Goal: Book appointment/travel/reservation

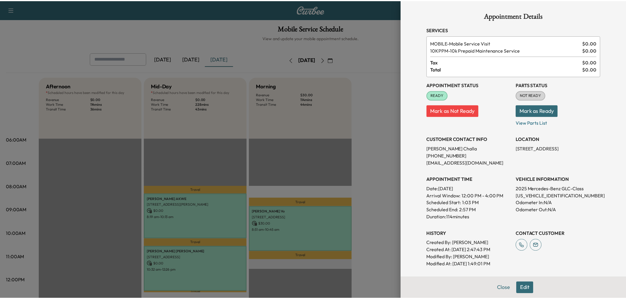
scroll to position [99, 0]
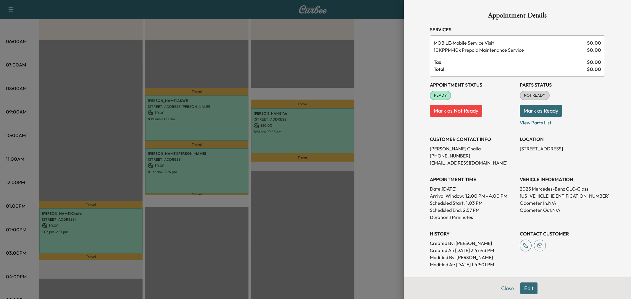
click at [272, 215] on div at bounding box center [315, 149] width 631 height 299
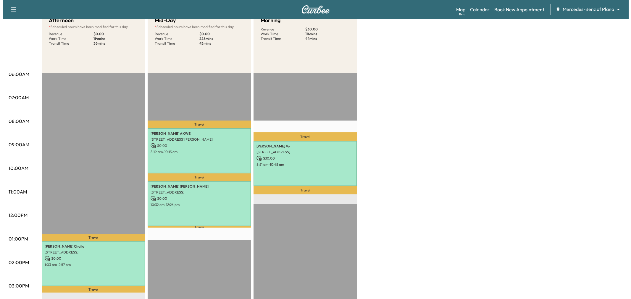
scroll to position [33, 0]
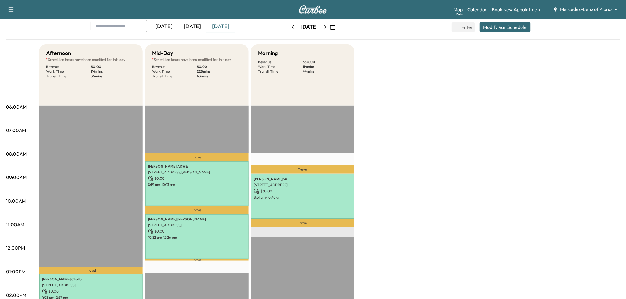
click at [506, 31] on button "Modify Van Schedule" at bounding box center [505, 26] width 51 height 9
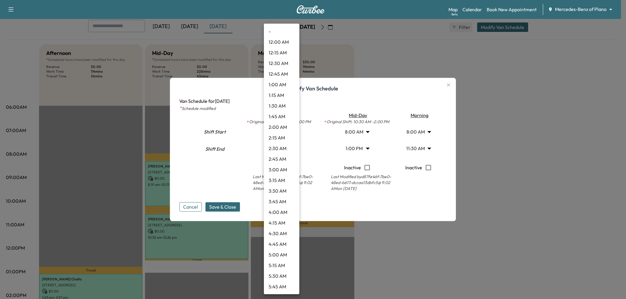
click at [283, 149] on body "Support Log Out Map Beta Calendar Book New Appointment Mercedes-Benz of Plano *…" at bounding box center [313, 116] width 626 height 299
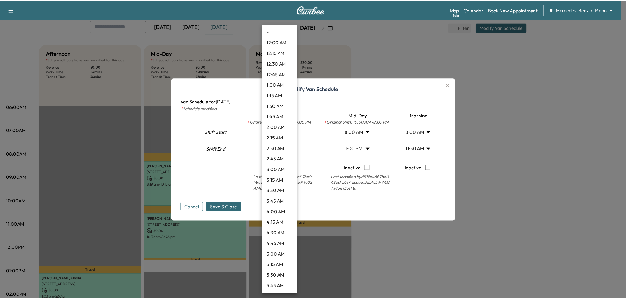
scroll to position [564, 0]
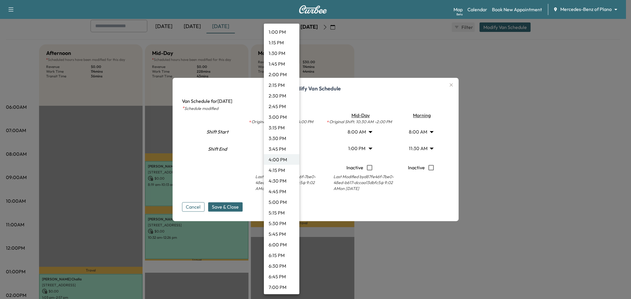
click at [282, 138] on li "3:30 PM" at bounding box center [282, 138] width 36 height 11
type input "****"
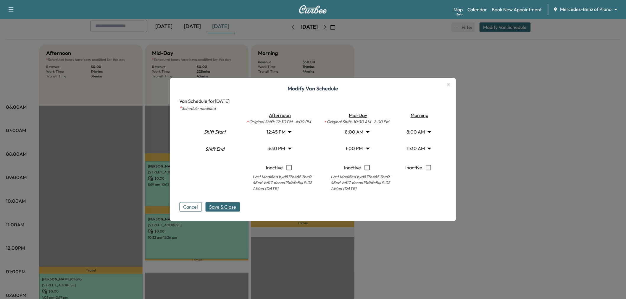
click at [221, 212] on button "Save & Close" at bounding box center [223, 207] width 35 height 9
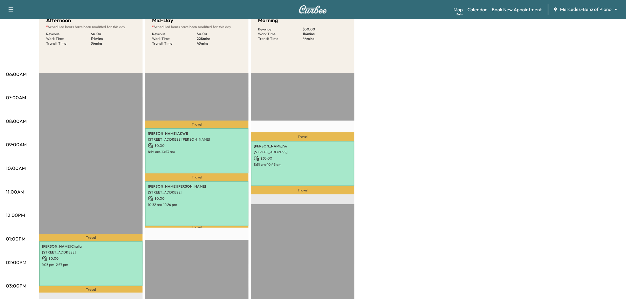
scroll to position [0, 0]
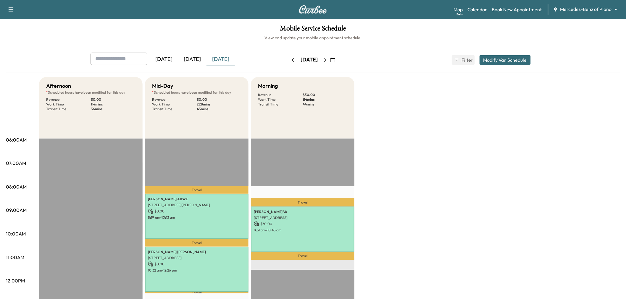
click at [207, 56] on div "[DATE]" at bounding box center [192, 60] width 28 height 14
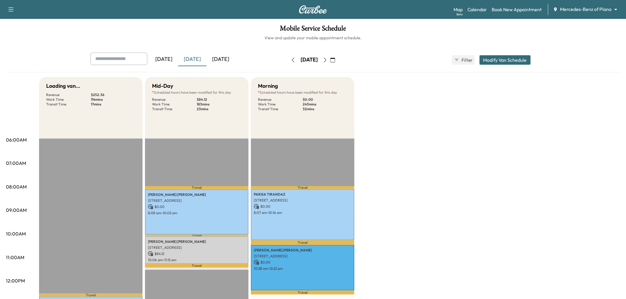
click at [217, 57] on div "[DATE]" at bounding box center [221, 60] width 28 height 14
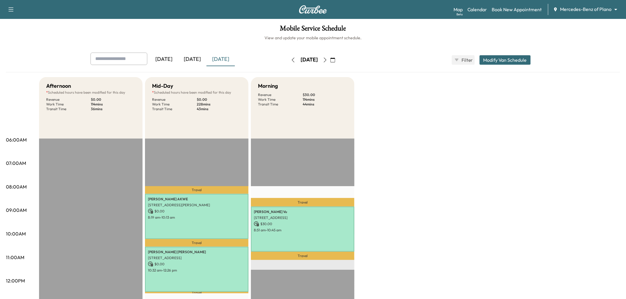
scroll to position [99, 0]
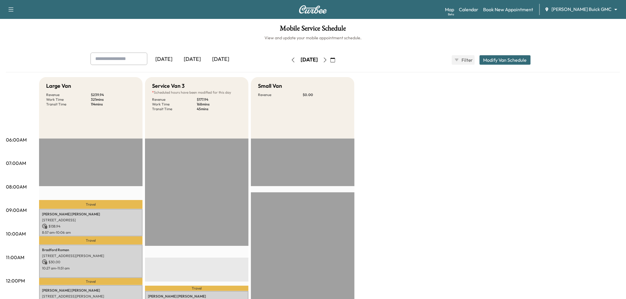
click at [203, 57] on div "[DATE]" at bounding box center [192, 60] width 28 height 14
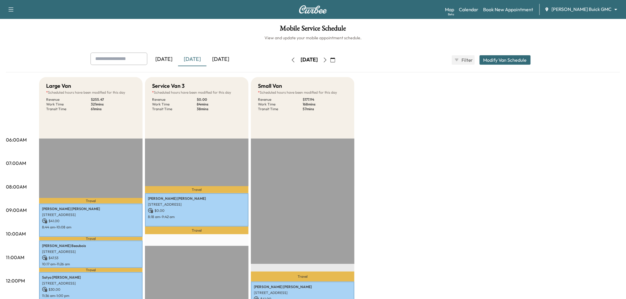
click at [215, 57] on div "[DATE]" at bounding box center [221, 60] width 28 height 14
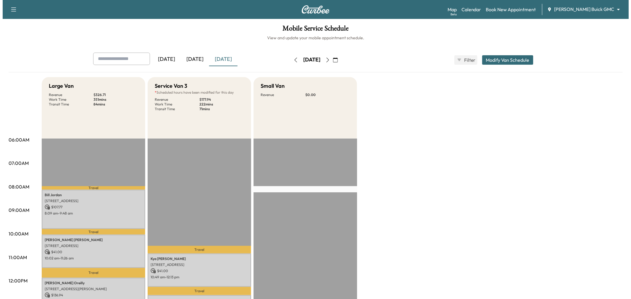
scroll to position [131, 0]
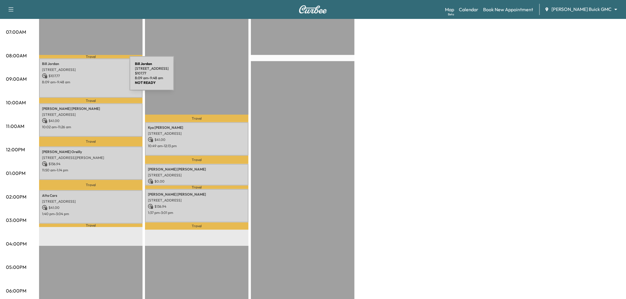
click at [85, 77] on p "$ 107.77" at bounding box center [91, 75] width 98 height 5
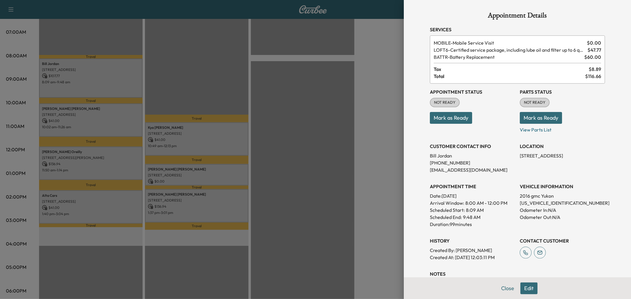
scroll to position [66, 0]
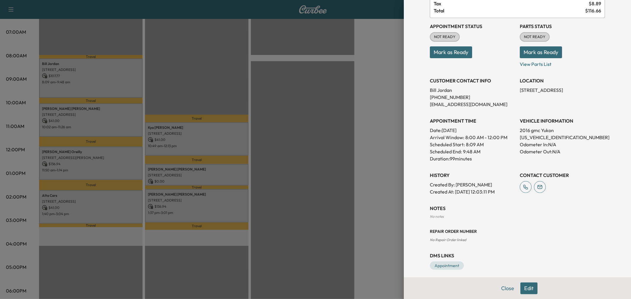
click at [344, 198] on div at bounding box center [315, 149] width 631 height 299
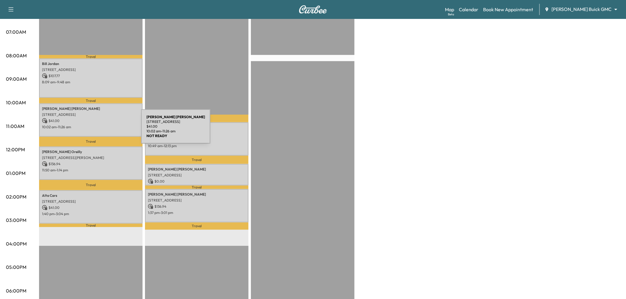
click at [97, 130] on div "Ross Labarbera 509 Laredo Circle, Allen, TX 75013, United States of America $ 4…" at bounding box center [91, 120] width 104 height 33
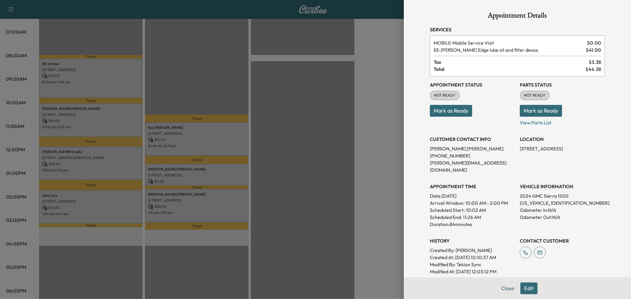
click at [93, 155] on div at bounding box center [315, 149] width 631 height 299
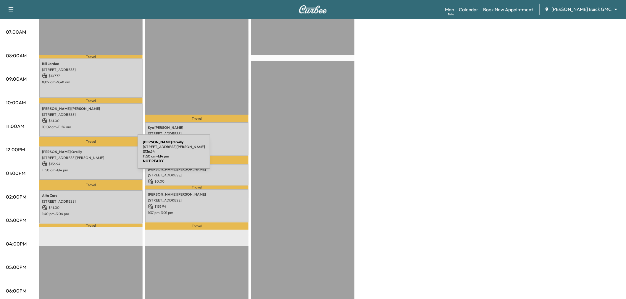
click at [93, 156] on p "1120 Westminster Ave, Murphy, TX 75094, USA" at bounding box center [91, 158] width 98 height 5
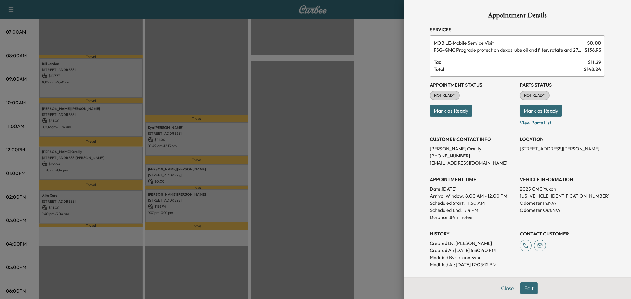
click at [86, 199] on div at bounding box center [315, 149] width 631 height 299
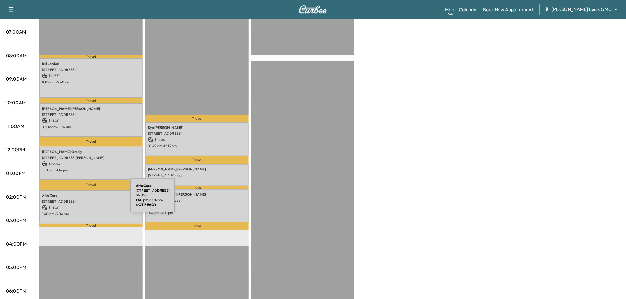
click at [86, 199] on p "7229 Pompeii Way, Plano, TX 75093, USA" at bounding box center [91, 201] width 98 height 5
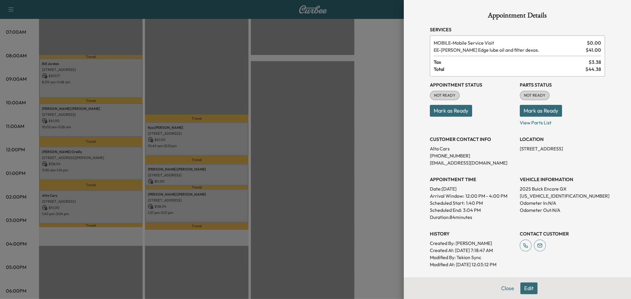
click at [197, 135] on div at bounding box center [315, 149] width 631 height 299
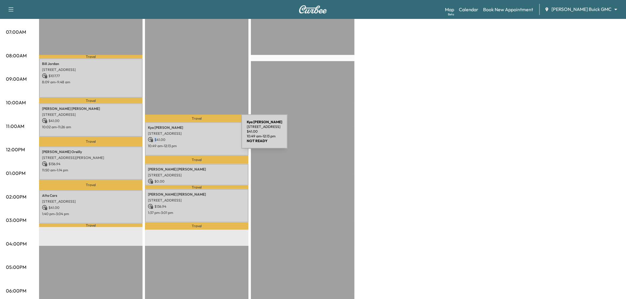
click at [197, 137] on p "$ 41.00" at bounding box center [197, 139] width 98 height 5
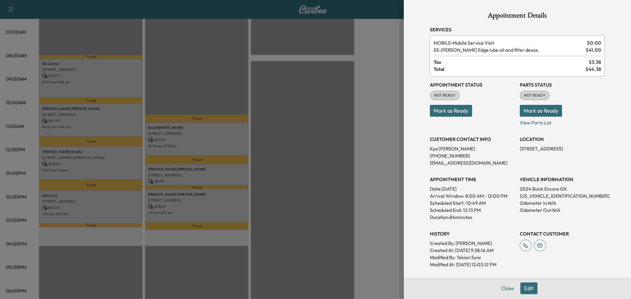
click at [186, 168] on div at bounding box center [315, 149] width 631 height 299
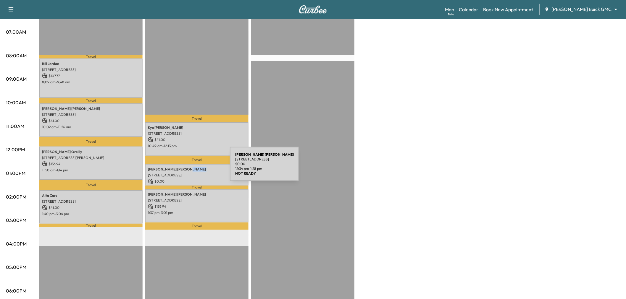
click at [186, 168] on p "Jeff Leonard" at bounding box center [197, 169] width 98 height 5
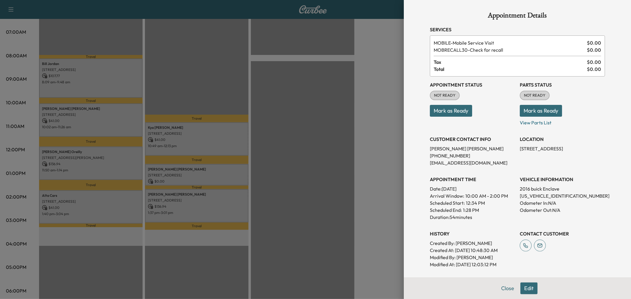
click at [189, 199] on div at bounding box center [315, 149] width 631 height 299
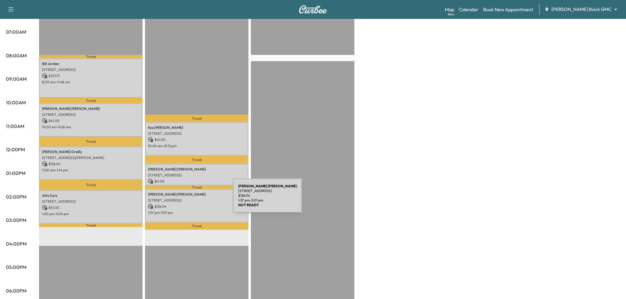
click at [189, 199] on p "10982 Pecos Ct, Frisco, TX 75033, US" at bounding box center [197, 200] width 98 height 5
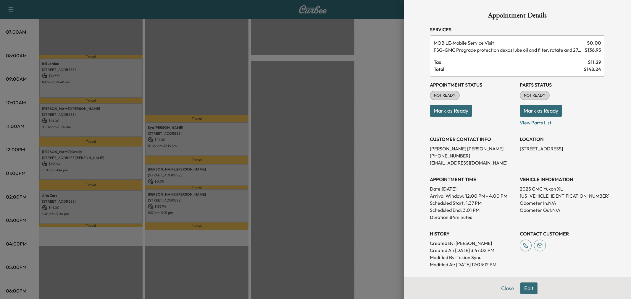
click at [193, 172] on div at bounding box center [315, 149] width 631 height 299
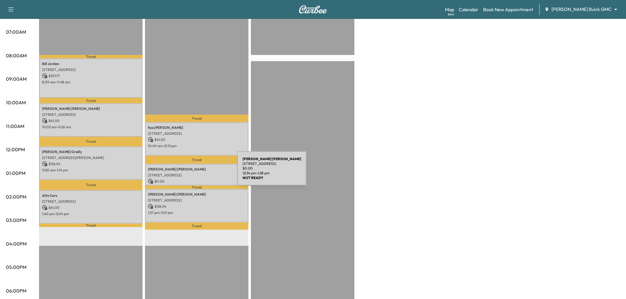
click at [193, 173] on p "6581 SILVER STREAM LN, FRISCO, TX 75036, USA" at bounding box center [197, 175] width 98 height 5
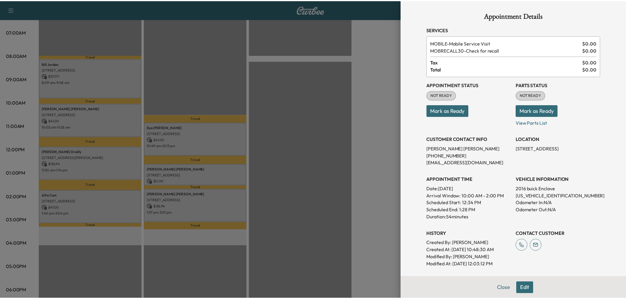
scroll to position [99, 0]
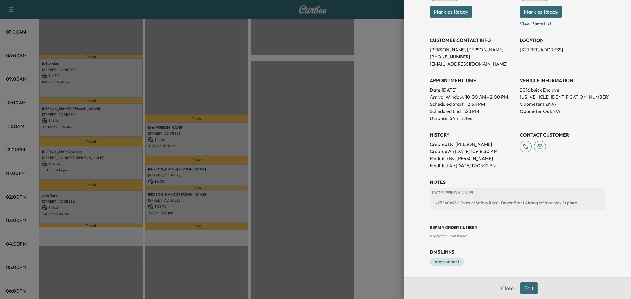
click at [220, 177] on div at bounding box center [315, 149] width 631 height 299
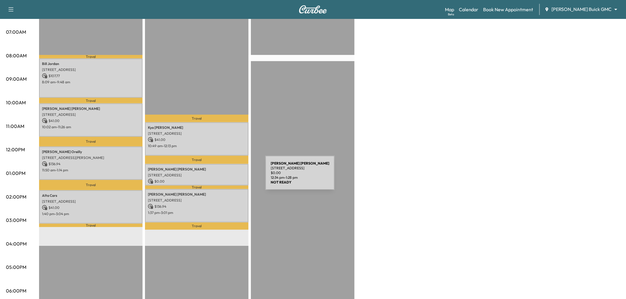
scroll to position [0, 0]
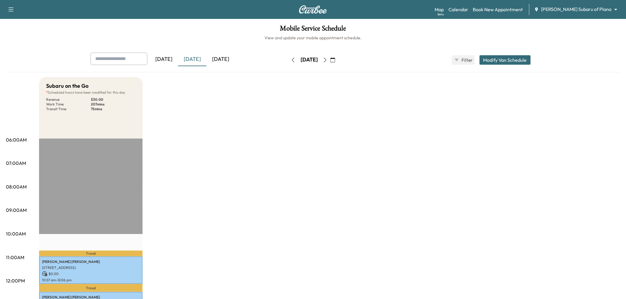
click at [221, 53] on div "[DATE]" at bounding box center [221, 60] width 28 height 14
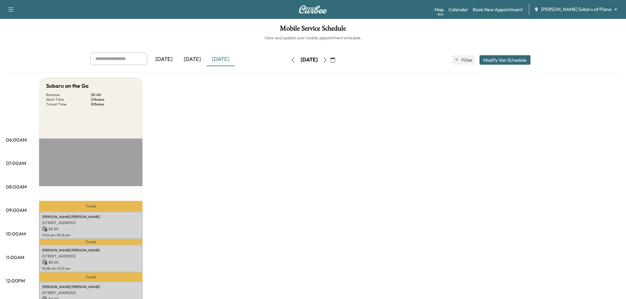
scroll to position [66, 0]
